Goal: Task Accomplishment & Management: Use online tool/utility

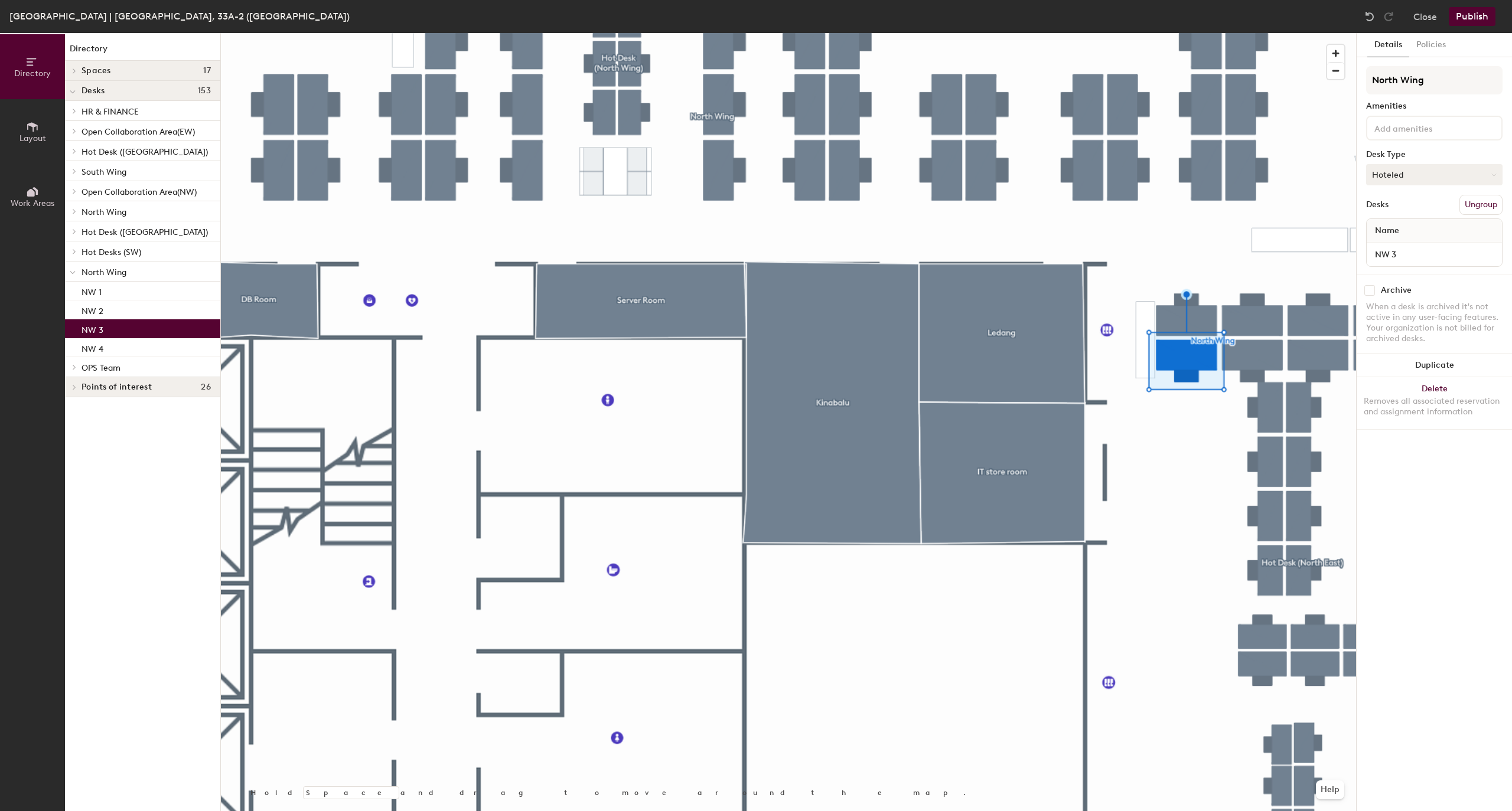
click at [1413, 164] on button "Hoteled" at bounding box center [1434, 175] width 136 height 21
click at [1405, 217] on div "Assigned" at bounding box center [1425, 211] width 118 height 18
click at [1423, 252] on input "NW 3" at bounding box center [1434, 254] width 131 height 17
type input "OPS 1"
click at [1484, 525] on div "Details Policies North Wing Amenities Desk Type Assigned Desks Ungroup Name OPS…" at bounding box center [1434, 422] width 155 height 778
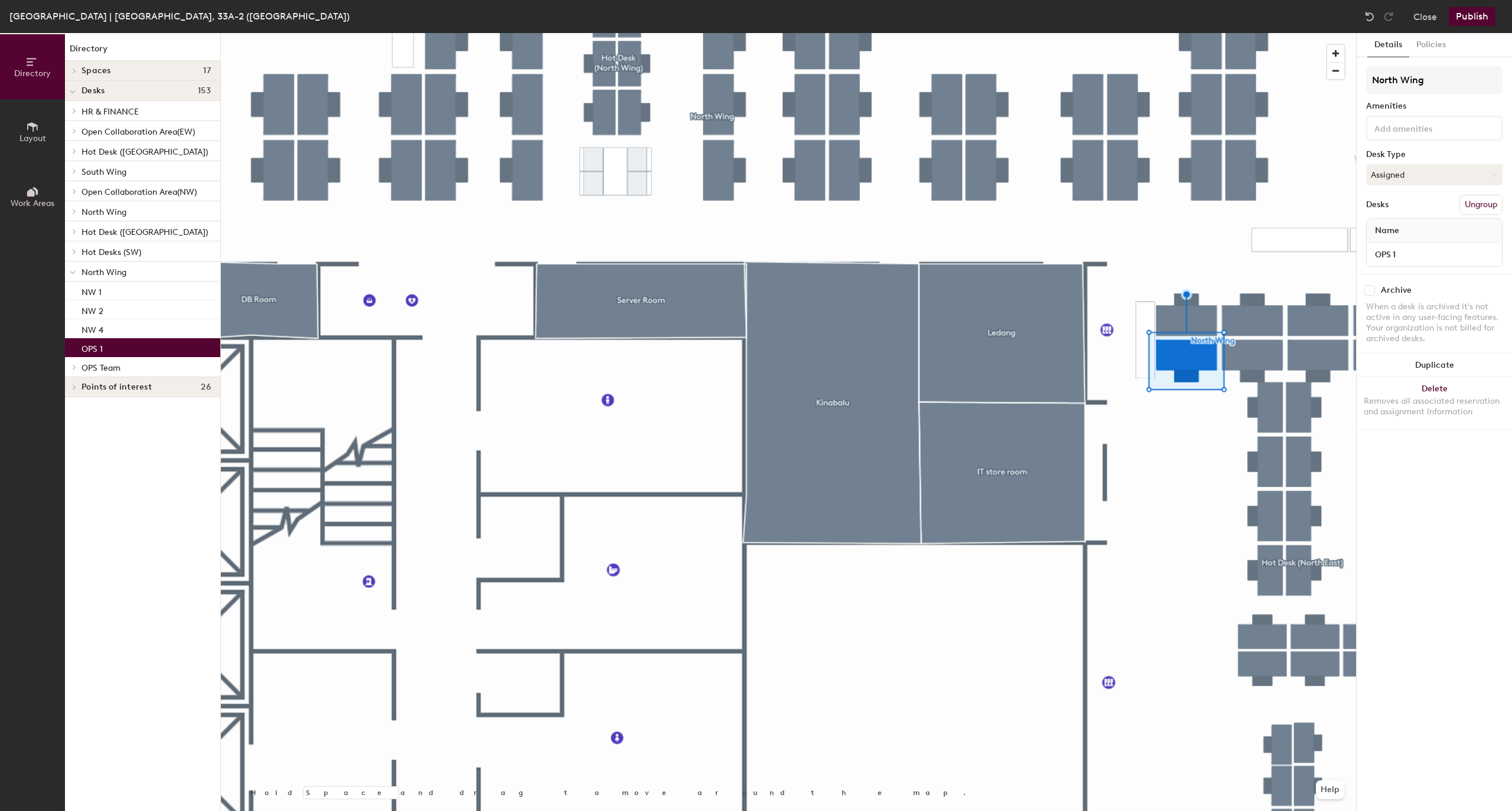
click at [1451, 494] on div "Details Policies North Wing Amenities Desk Type Assigned Desks Ungroup Name OPS…" at bounding box center [1434, 422] width 155 height 778
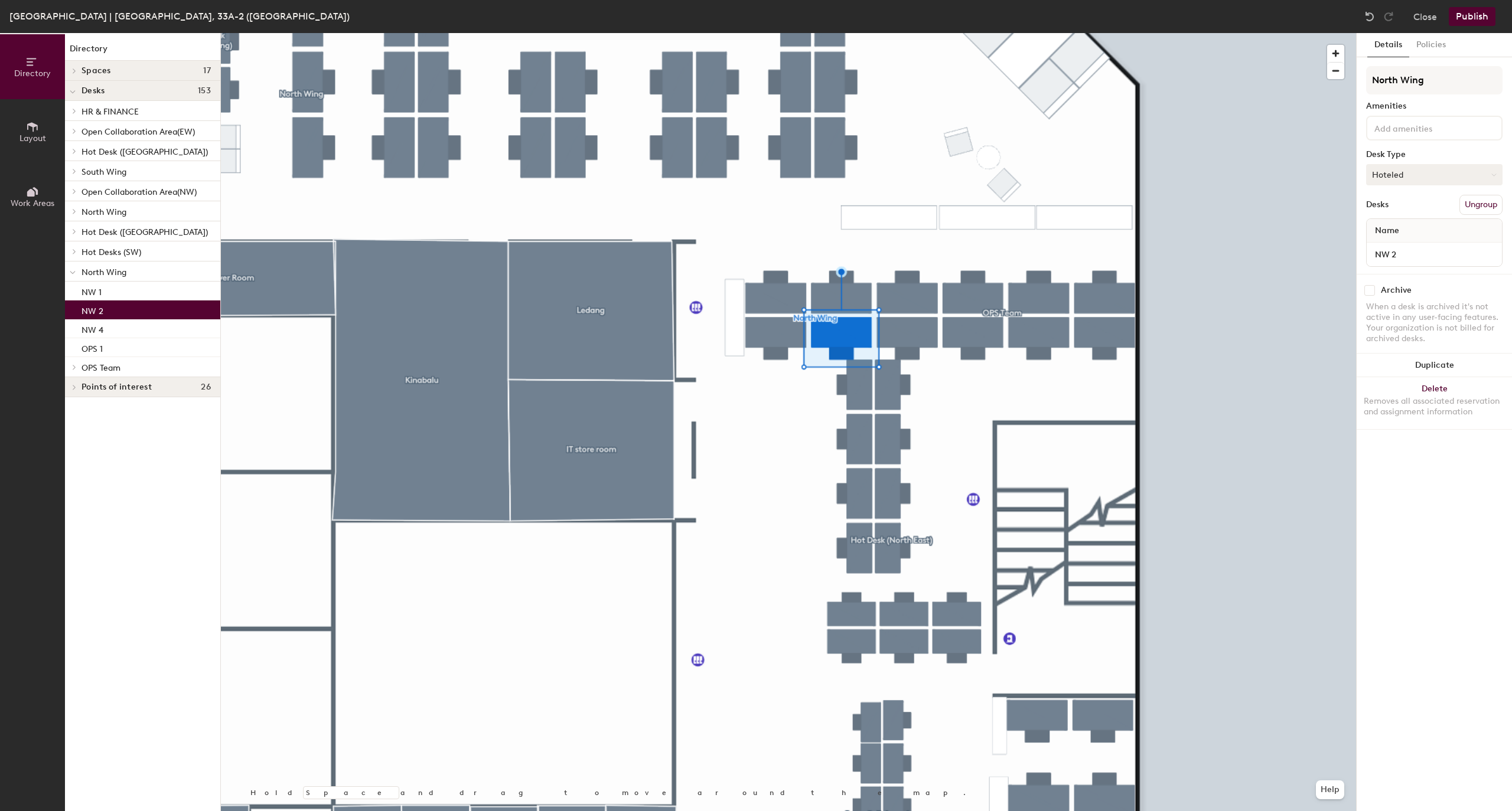
drag, startPoint x: 1373, startPoint y: 494, endPoint x: 1455, endPoint y: 172, distance: 332.3
click at [1455, 172] on button "Hoteled" at bounding box center [1434, 175] width 136 height 21
click at [1451, 207] on div "Assigned" at bounding box center [1425, 211] width 118 height 18
click at [1479, 250] on input "NW 2" at bounding box center [1434, 254] width 131 height 17
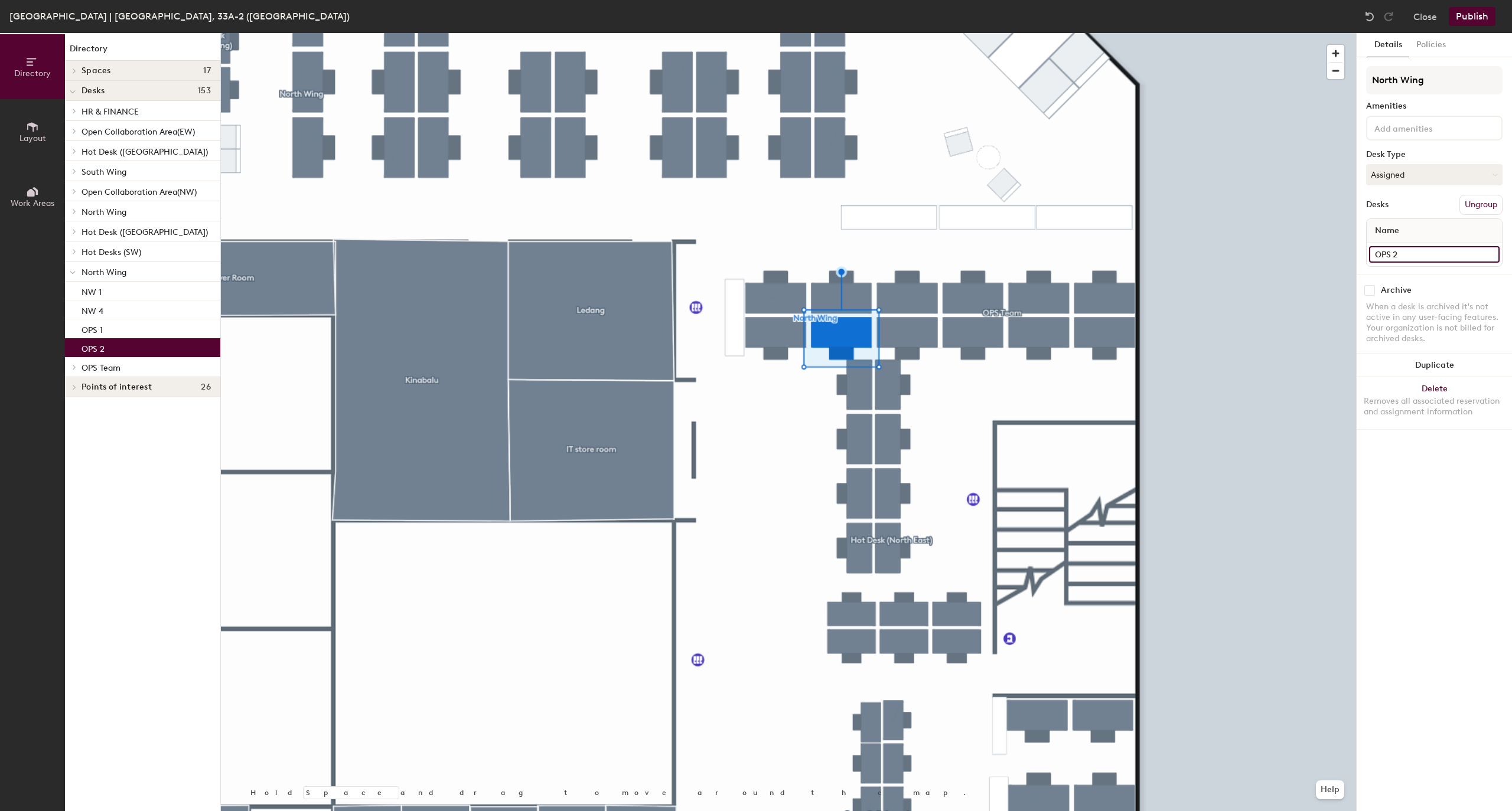
type input "OPS 2"
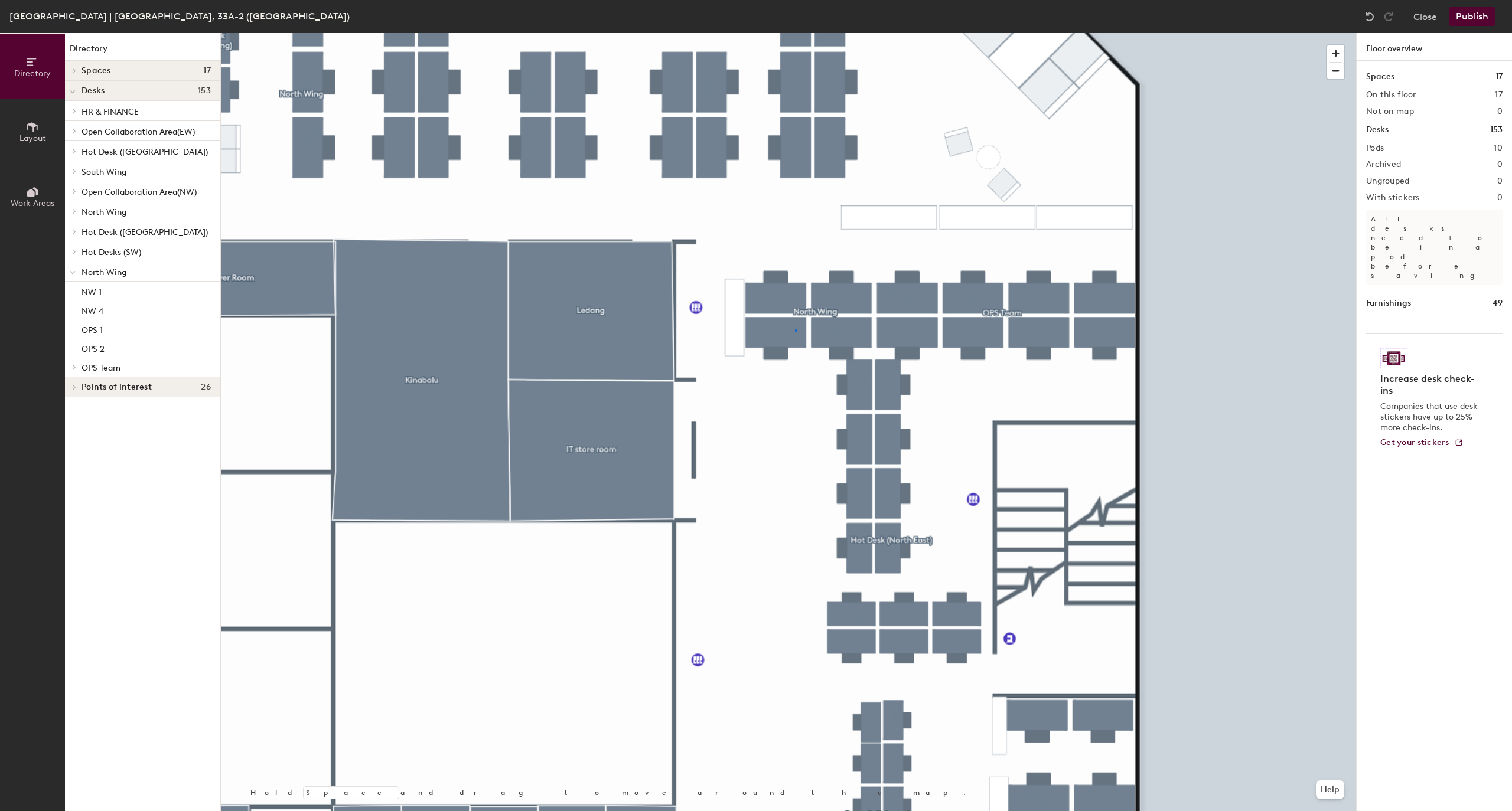
click at [795, 33] on div at bounding box center [789, 33] width 1135 height 0
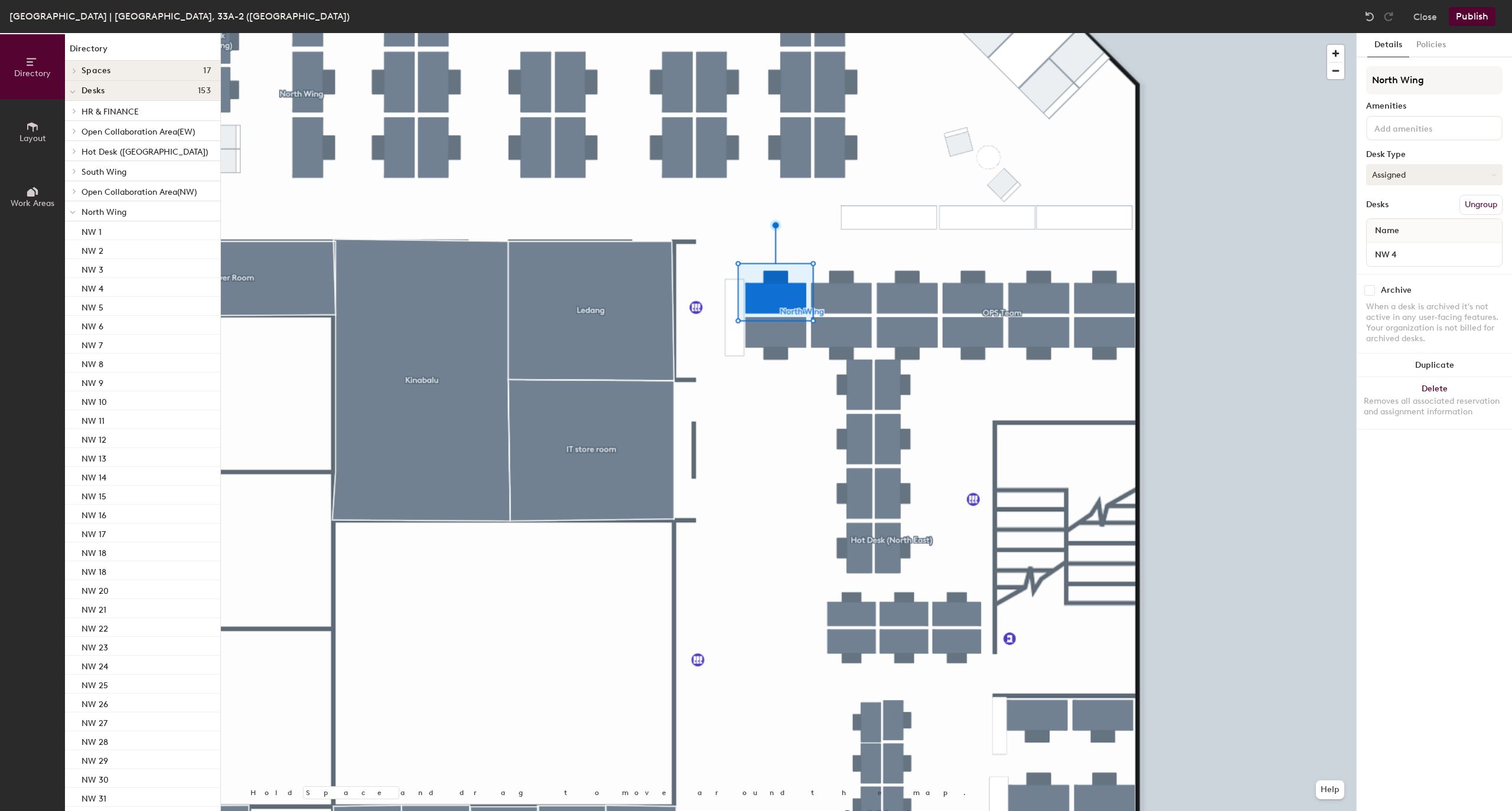
click at [1432, 172] on button "Assigned" at bounding box center [1434, 175] width 136 height 21
click at [1222, 33] on div at bounding box center [789, 33] width 1135 height 0
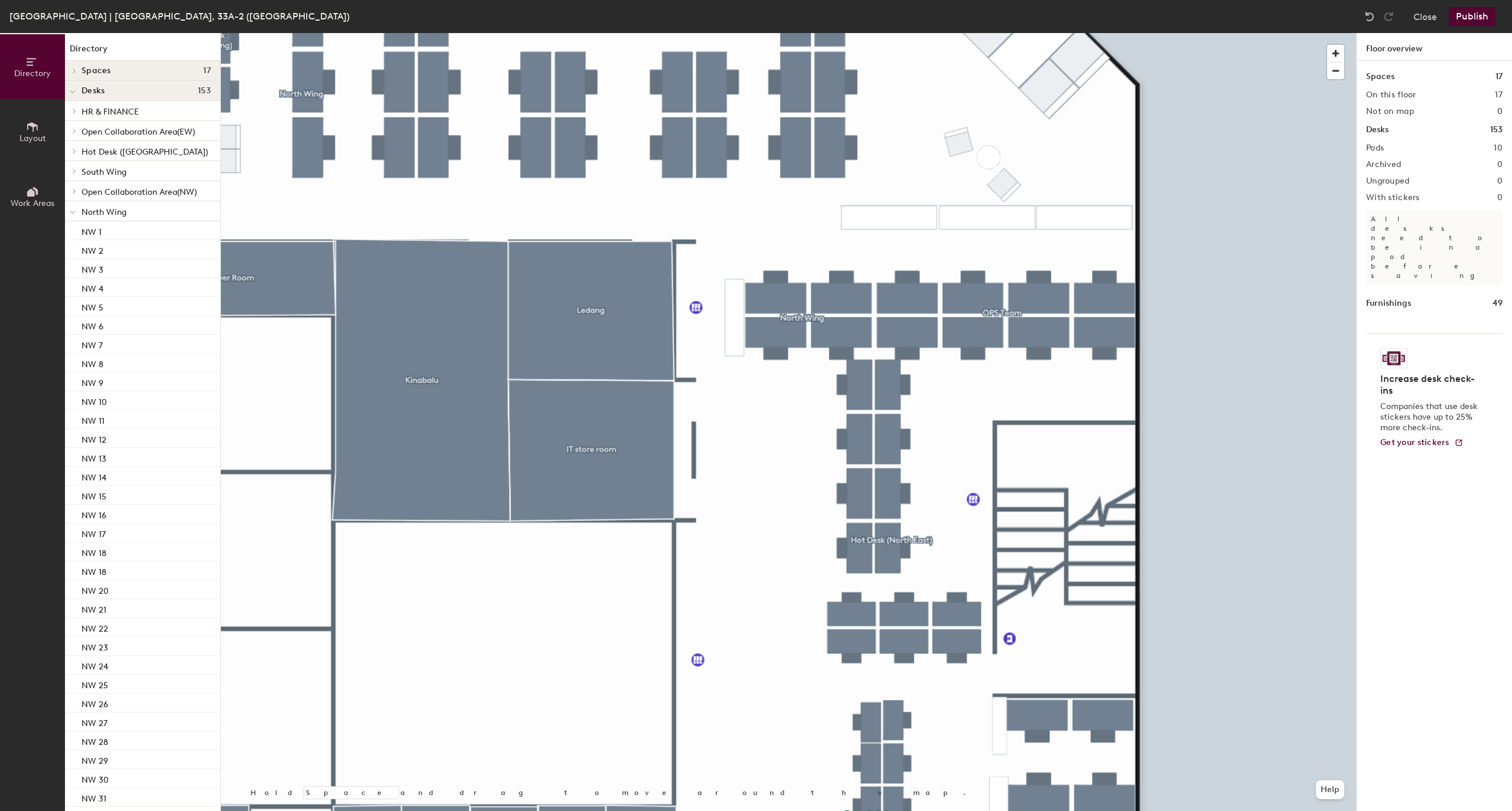
click at [1464, 23] on button "Publish" at bounding box center [1472, 17] width 47 height 19
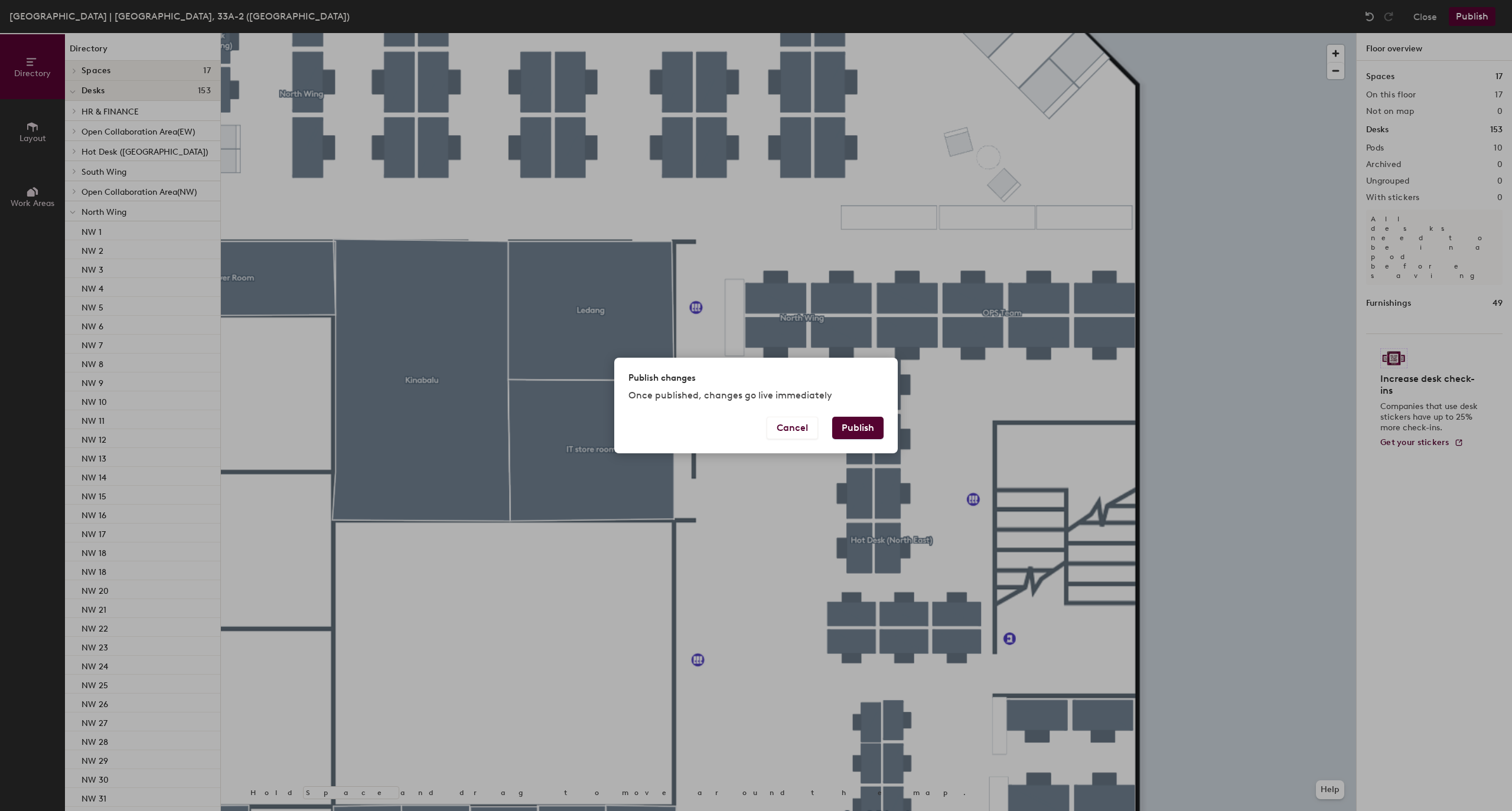
click at [874, 431] on button "Publish" at bounding box center [858, 428] width 52 height 23
